Goal: Navigation & Orientation: Understand site structure

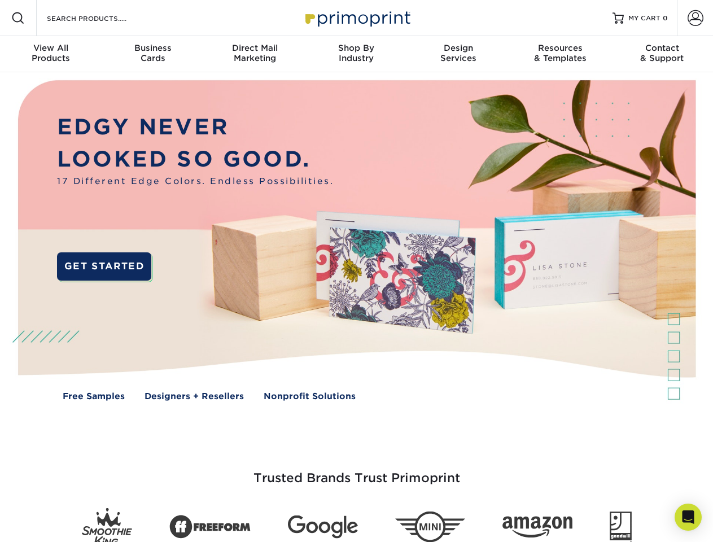
click at [356, 271] on img at bounding box center [356, 248] width 706 height 353
click at [18, 18] on span at bounding box center [18, 18] width 14 height 14
click at [695, 18] on span at bounding box center [696, 18] width 16 height 16
click at [51, 54] on div "View All Products" at bounding box center [51, 53] width 102 height 20
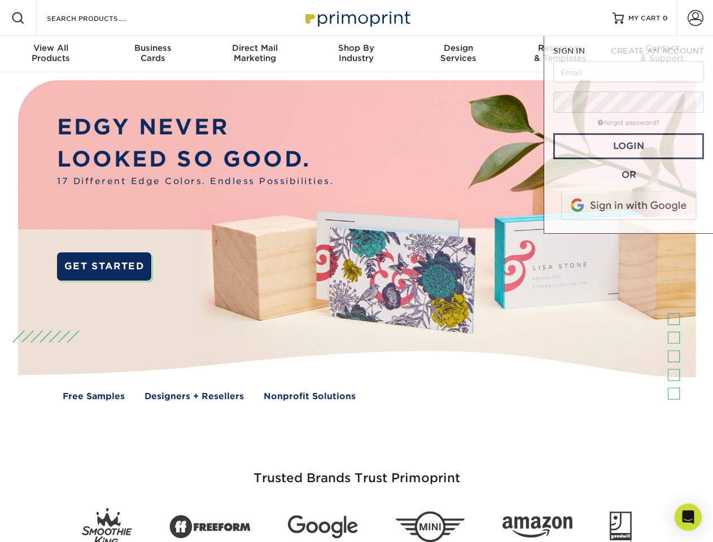
click at [153, 54] on div "Business Cards" at bounding box center [153, 53] width 102 height 20
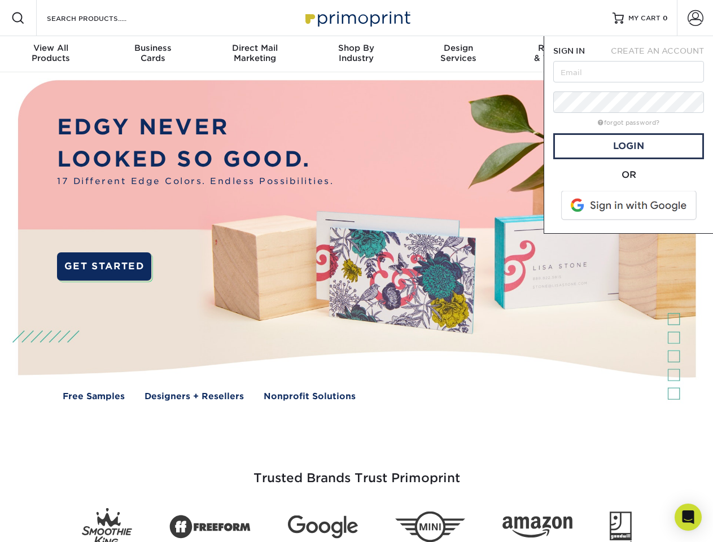
click at [255, 54] on div "Direct Mail Marketing" at bounding box center [255, 53] width 102 height 20
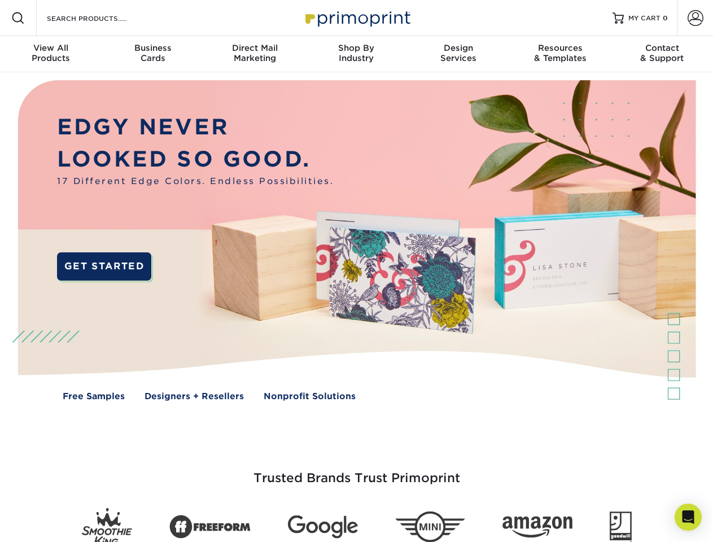
click at [356, 54] on div "Shop By Industry" at bounding box center [357, 53] width 102 height 20
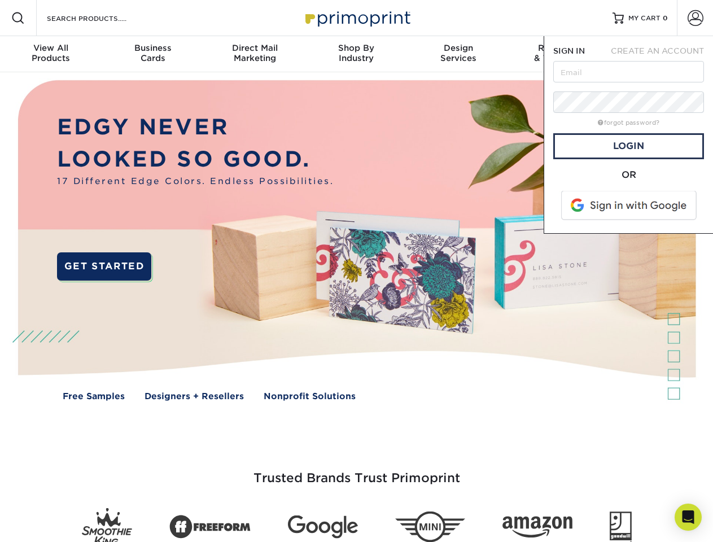
click at [459, 54] on div "Design Services" at bounding box center [459, 53] width 102 height 20
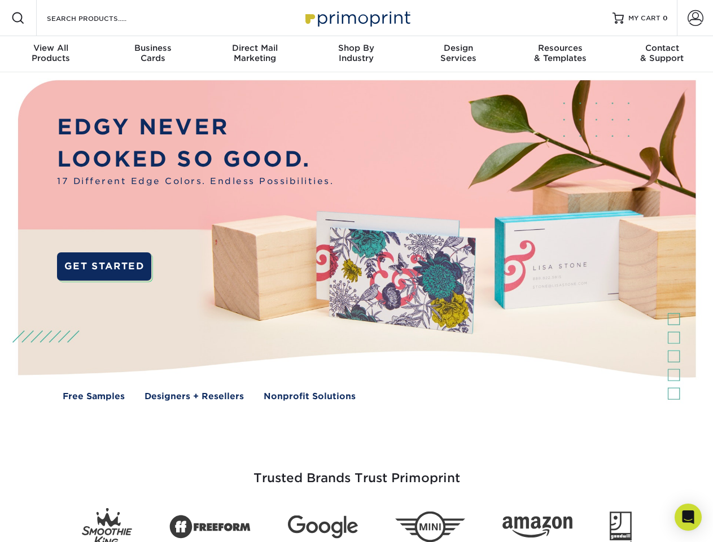
click at [560, 54] on span "SIGN IN" at bounding box center [570, 50] width 32 height 9
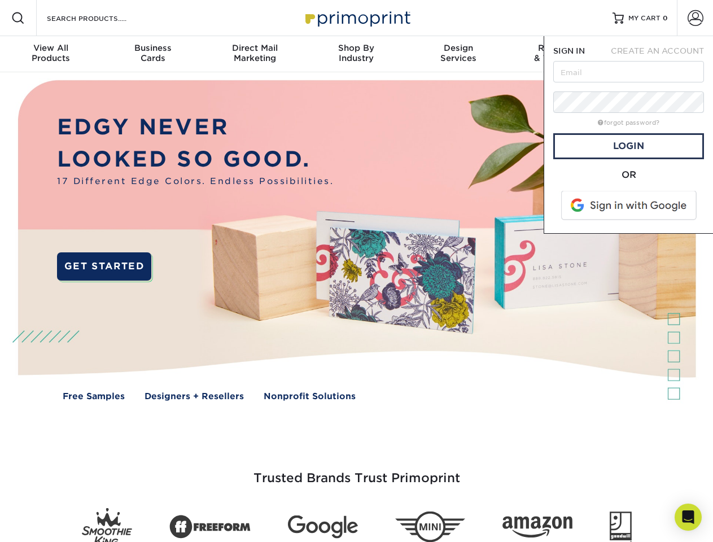
click at [663, 54] on div "Contact & Support" at bounding box center [663, 53] width 102 height 20
